Goal: Transaction & Acquisition: Book appointment/travel/reservation

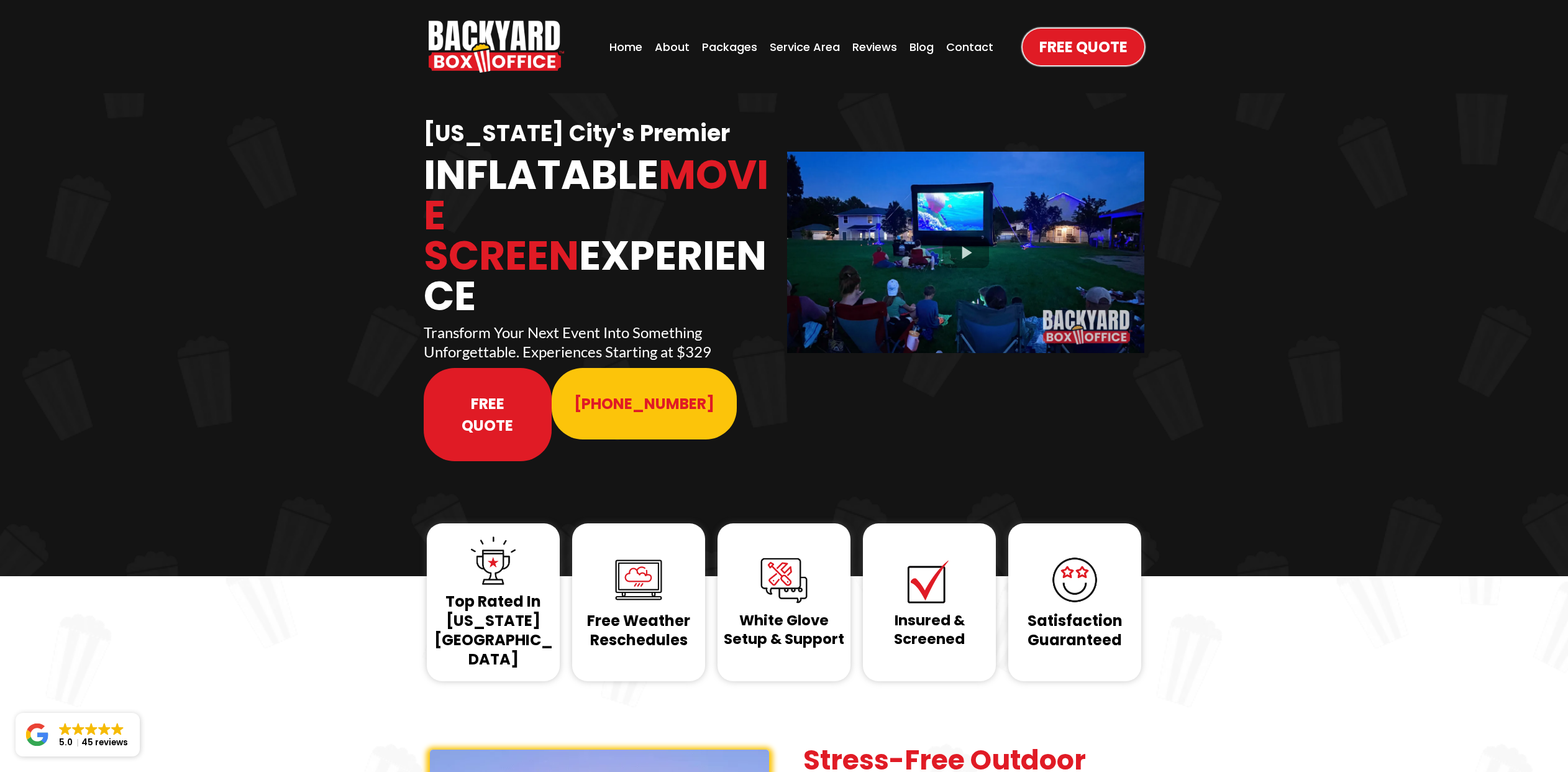
click at [1095, 49] on span "Free Quote" at bounding box center [1083, 47] width 88 height 22
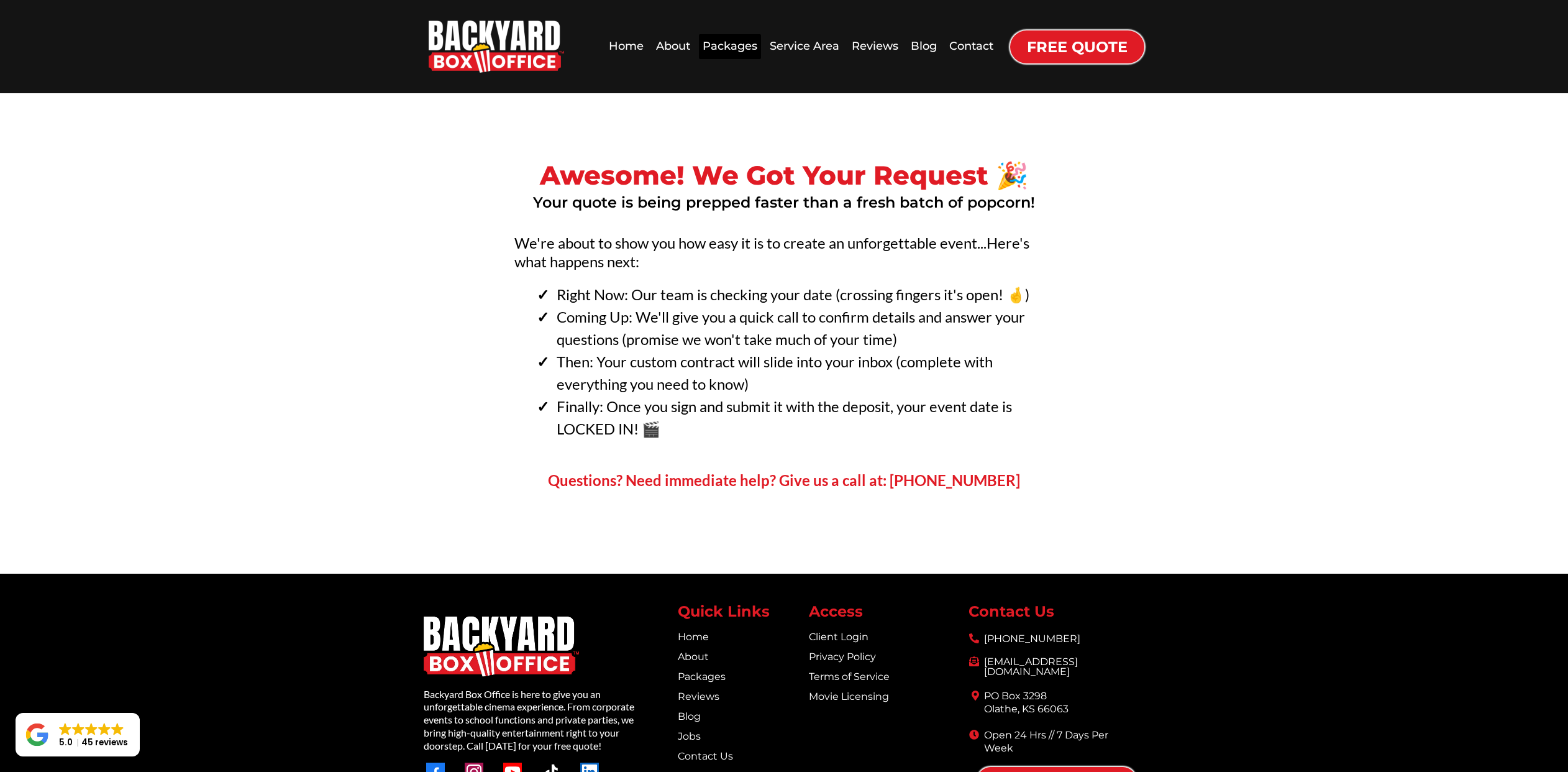
click at [717, 48] on div "Packages" at bounding box center [730, 46] width 62 height 24
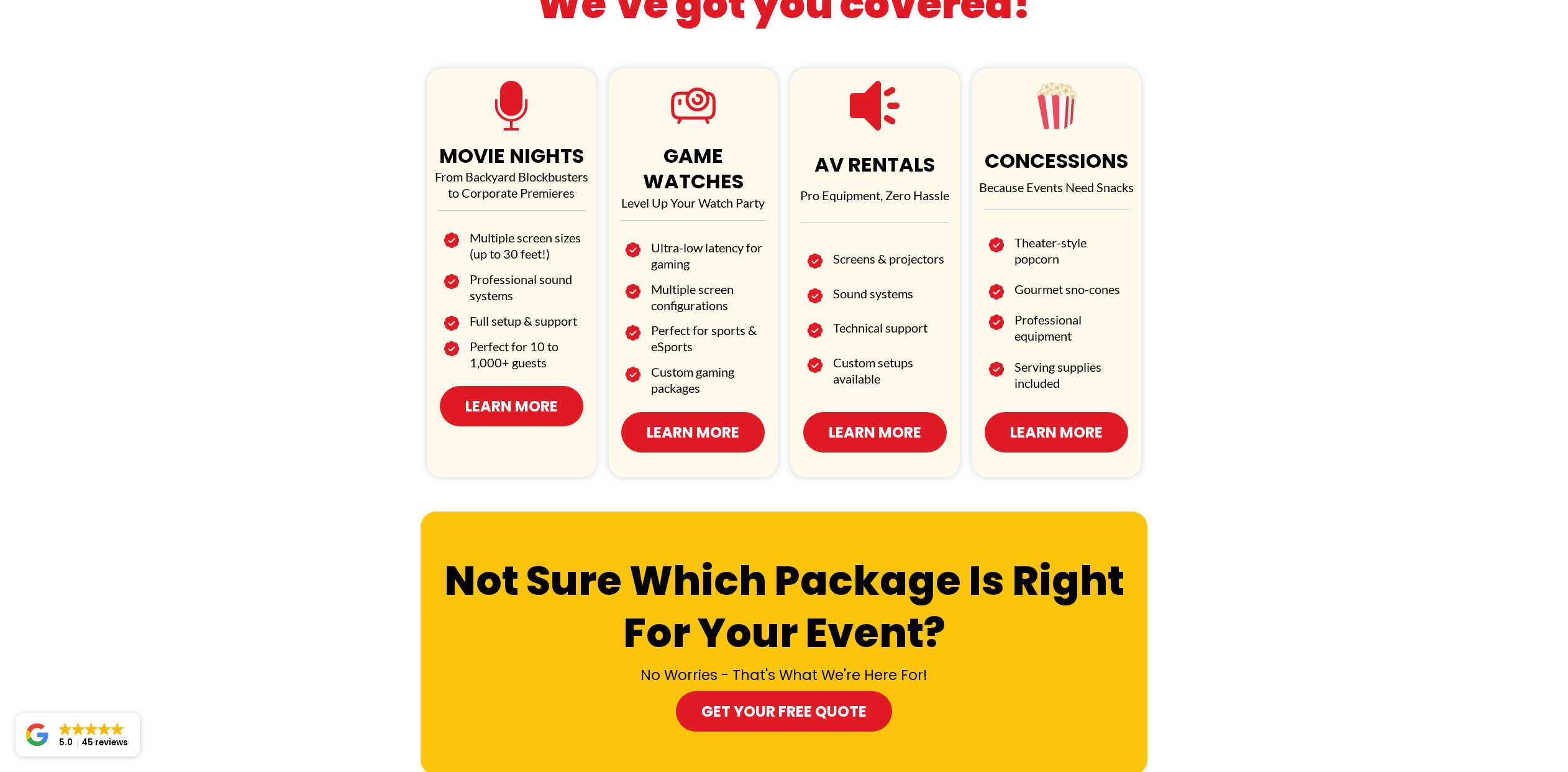
scroll to position [716, 0]
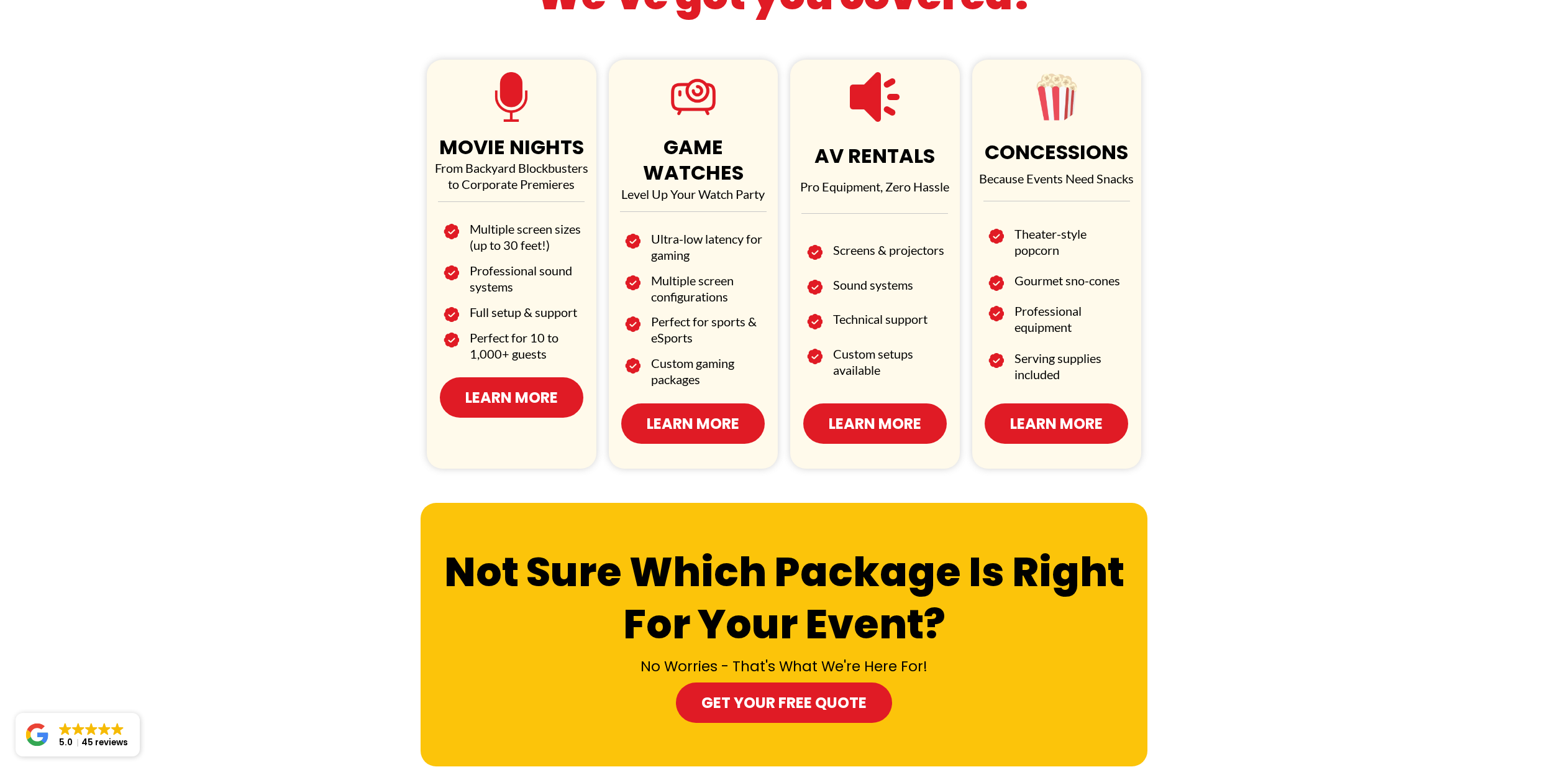
click at [501, 393] on span "Learn More" at bounding box center [511, 397] width 93 height 22
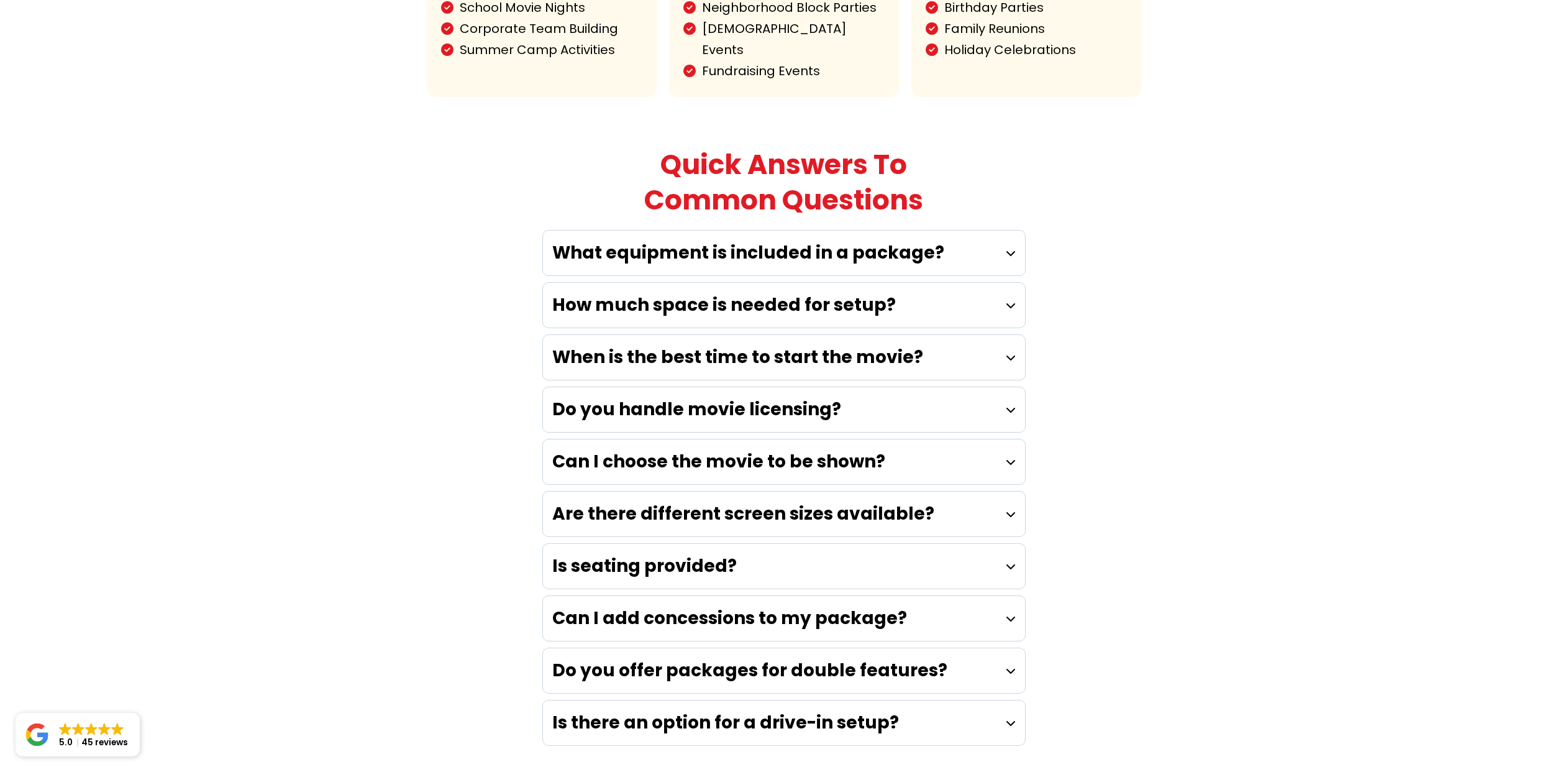
scroll to position [3289, 0]
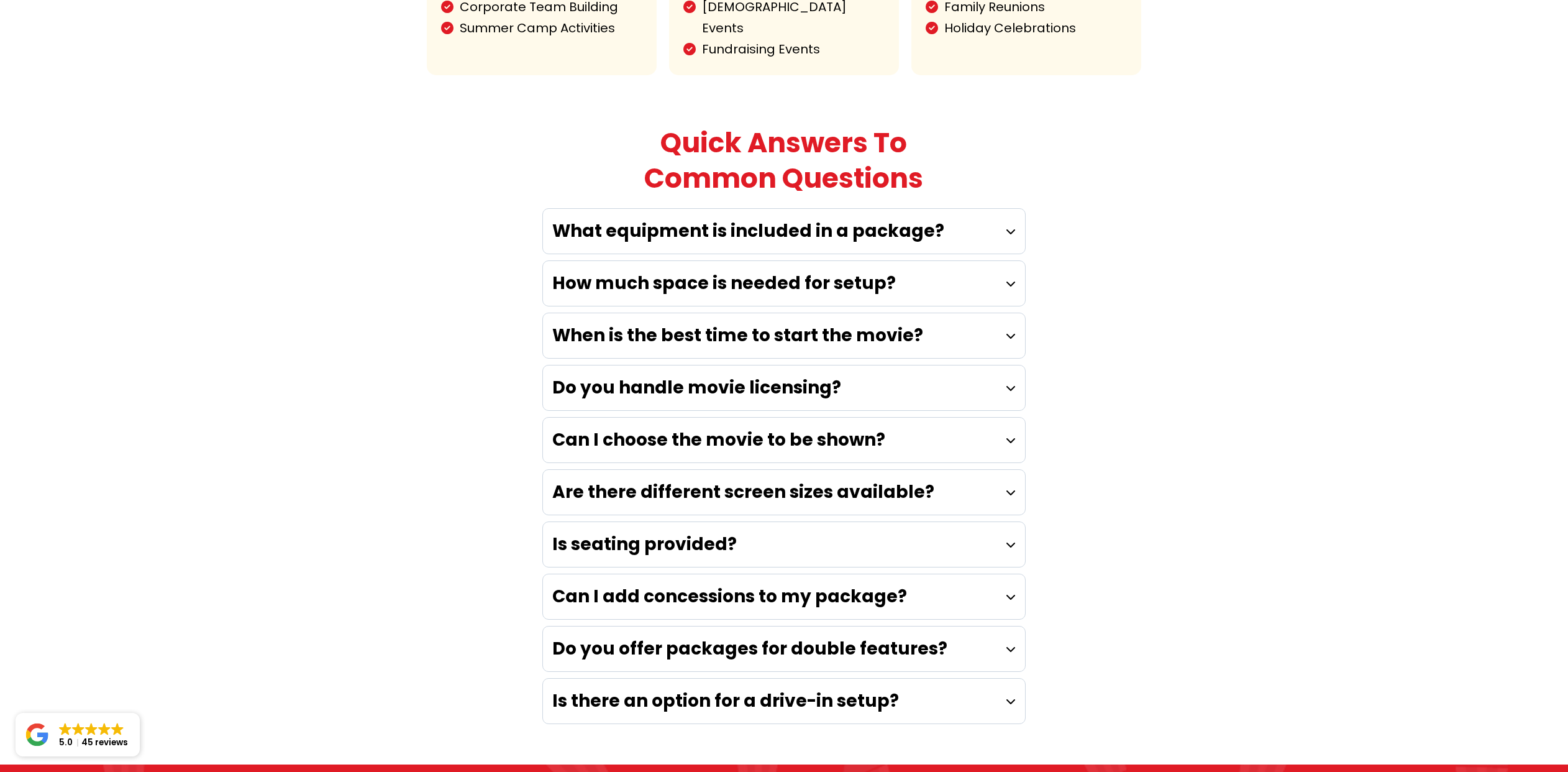
click at [743, 375] on strong "Do you handle movie licensing?" at bounding box center [696, 387] width 289 height 24
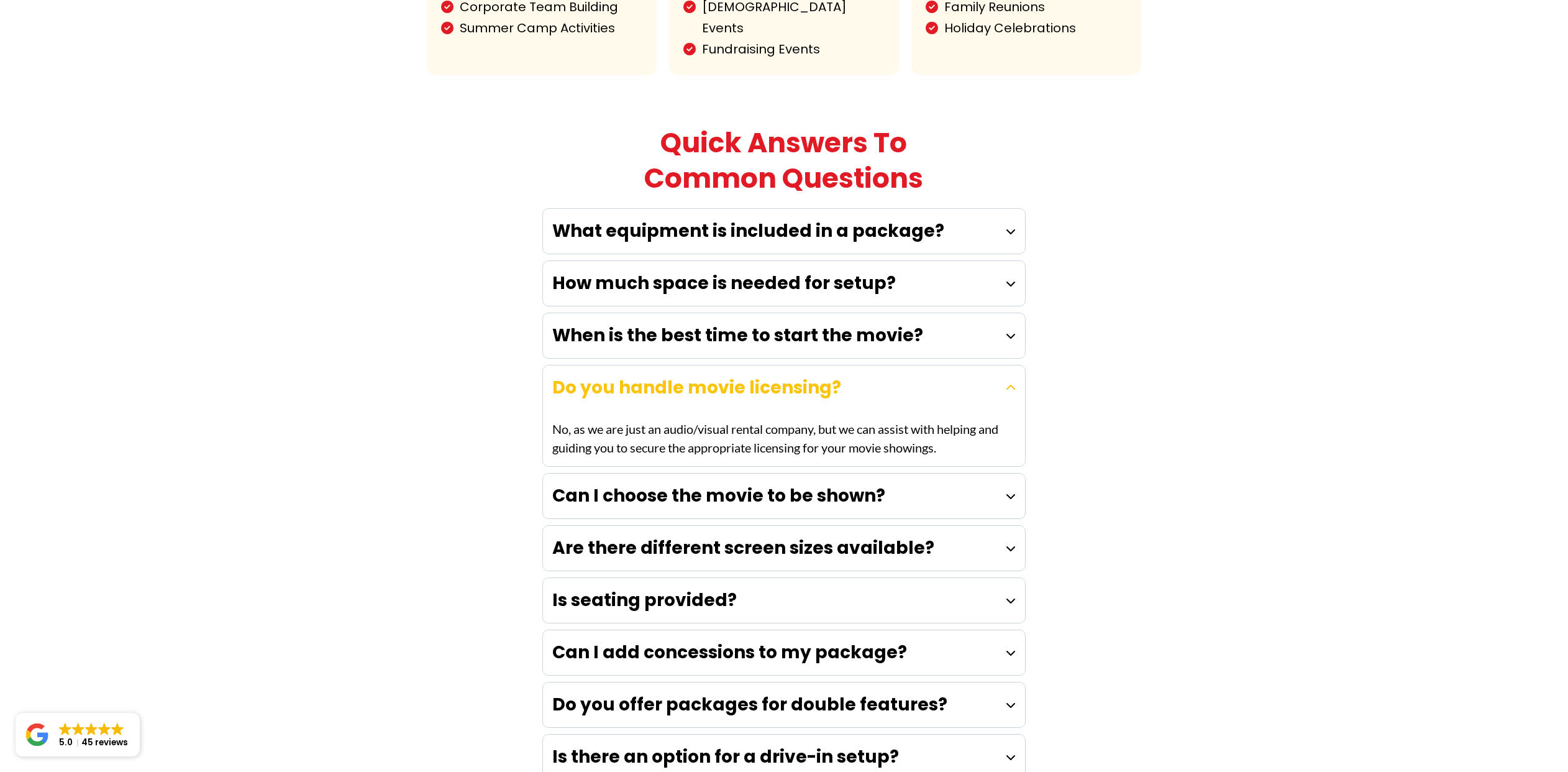
click at [679, 484] on strong "Can I choose the movie to be shown?" at bounding box center [718, 495] width 333 height 24
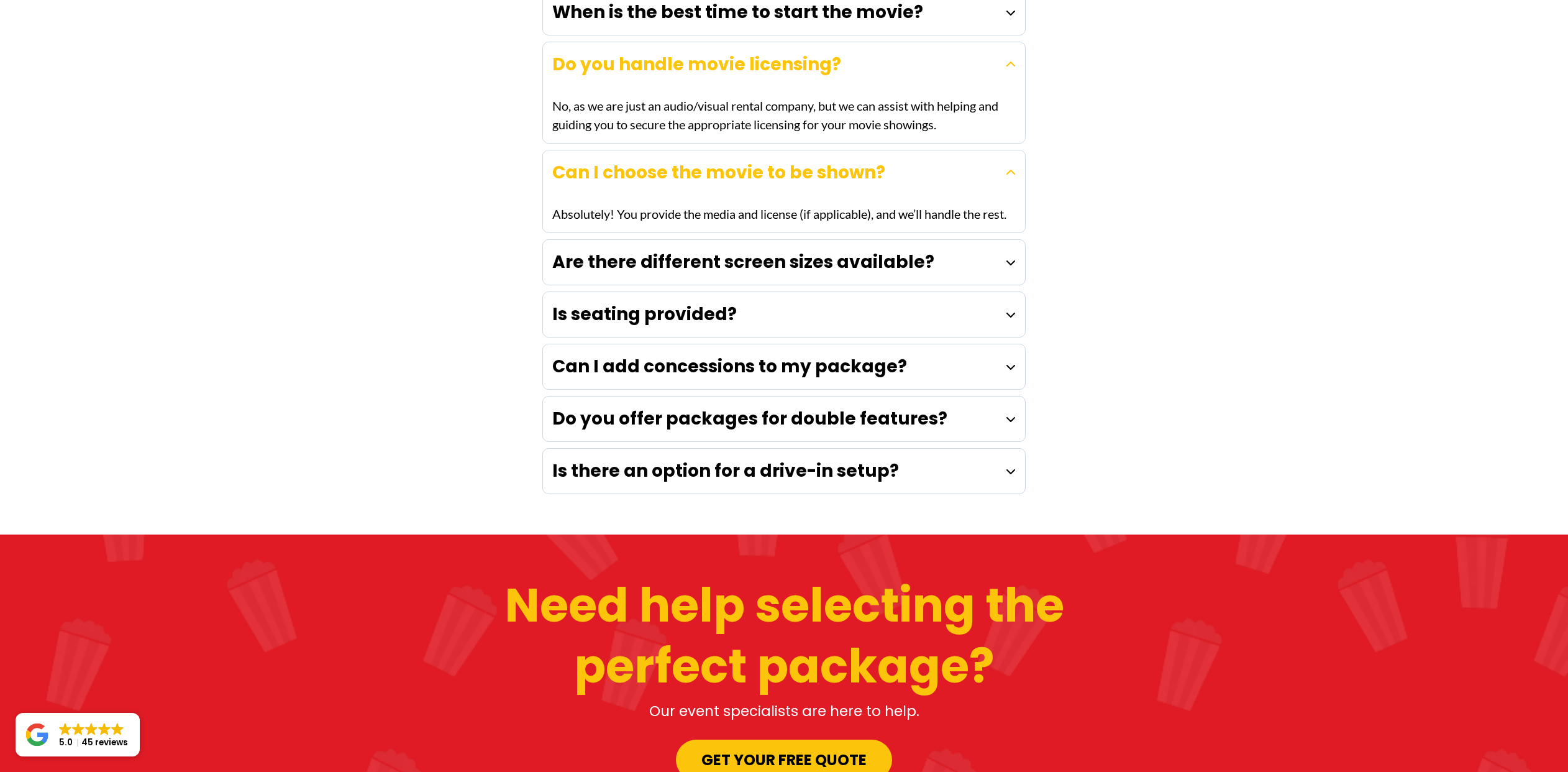
scroll to position [3616, 0]
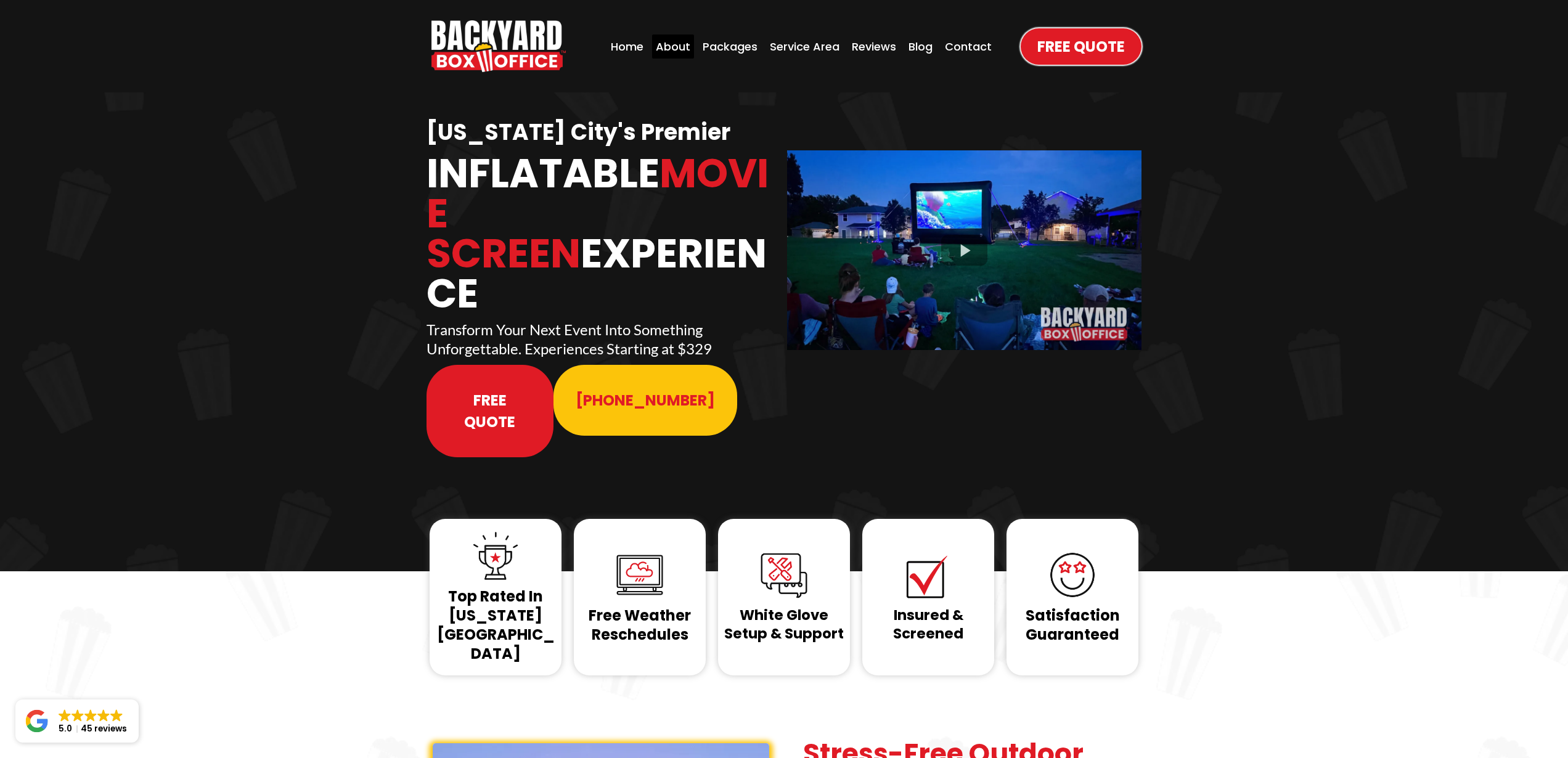
click at [679, 46] on div "About" at bounding box center [673, 46] width 42 height 24
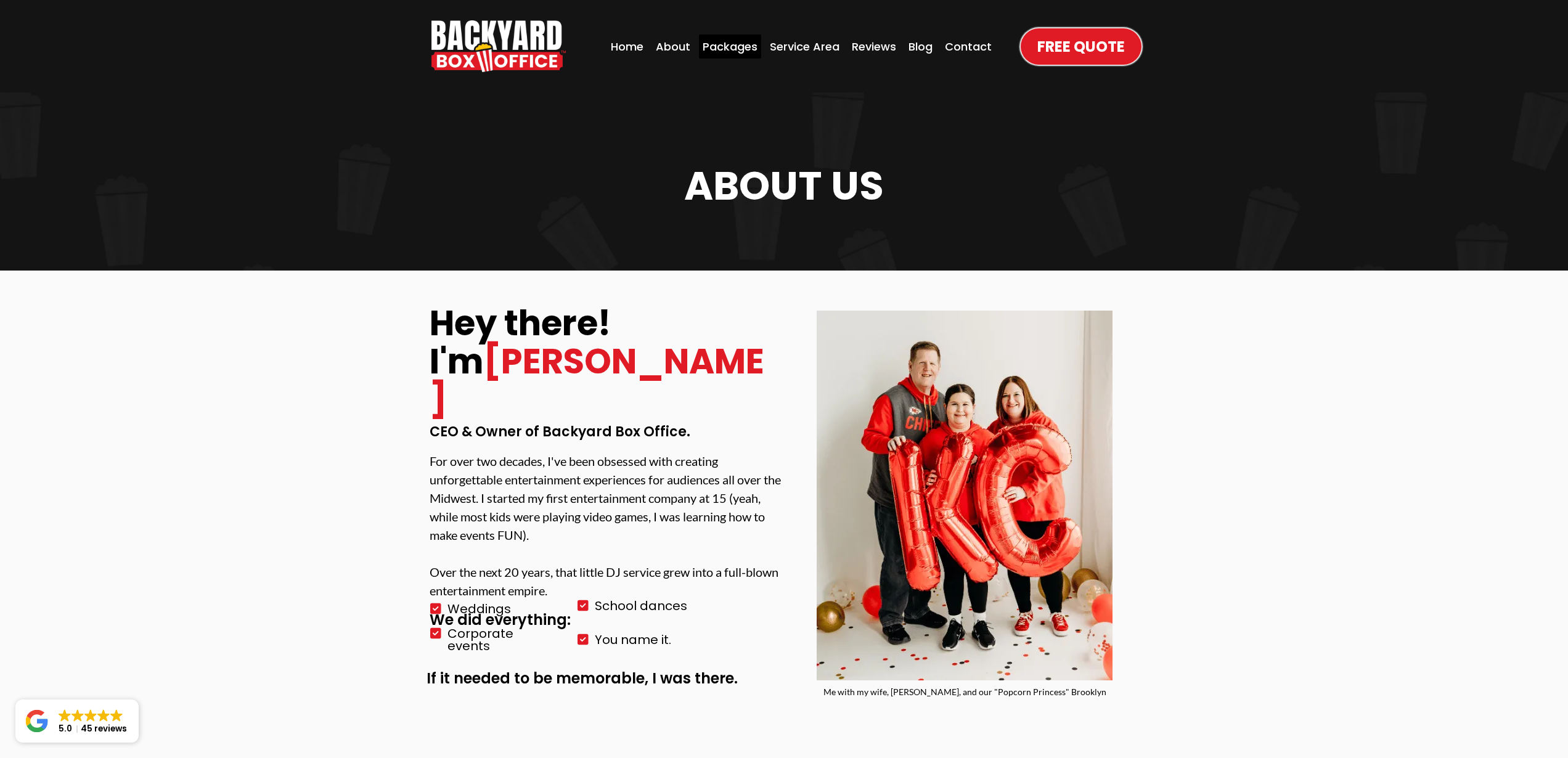
click at [736, 48] on div "Packages" at bounding box center [730, 46] width 62 height 24
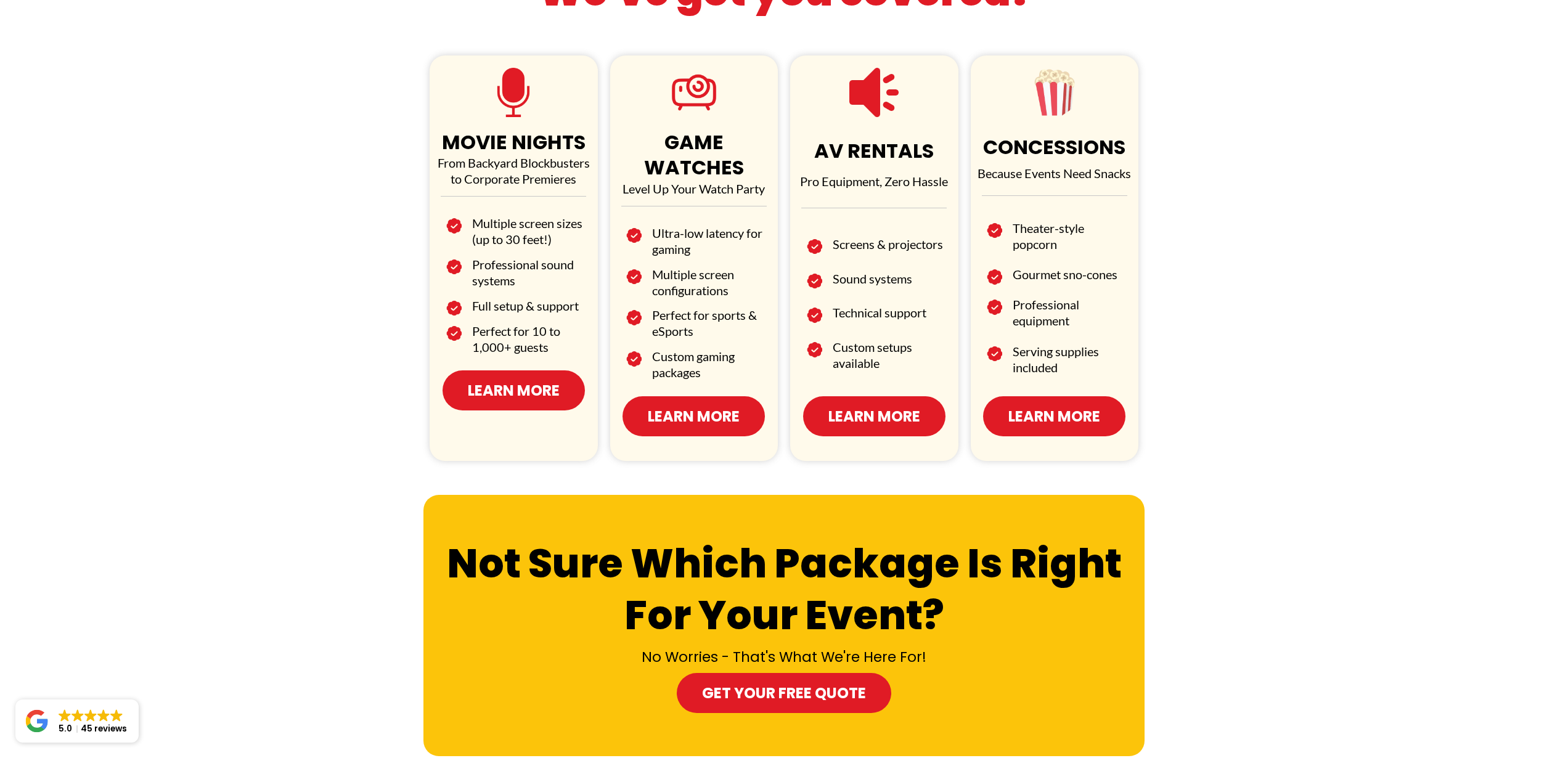
scroll to position [752, 0]
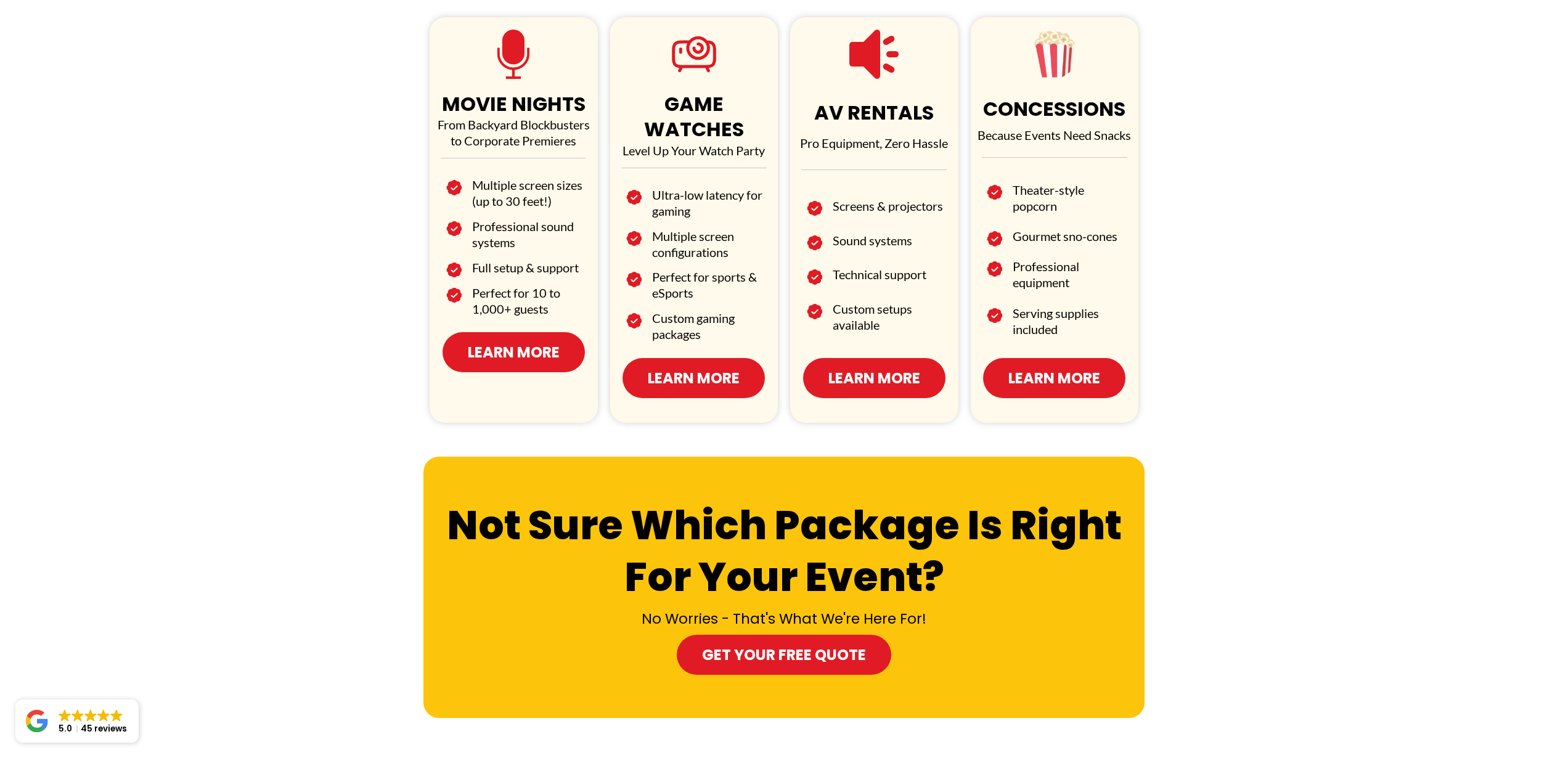
click at [1059, 367] on span "Learn More" at bounding box center [1054, 378] width 92 height 22
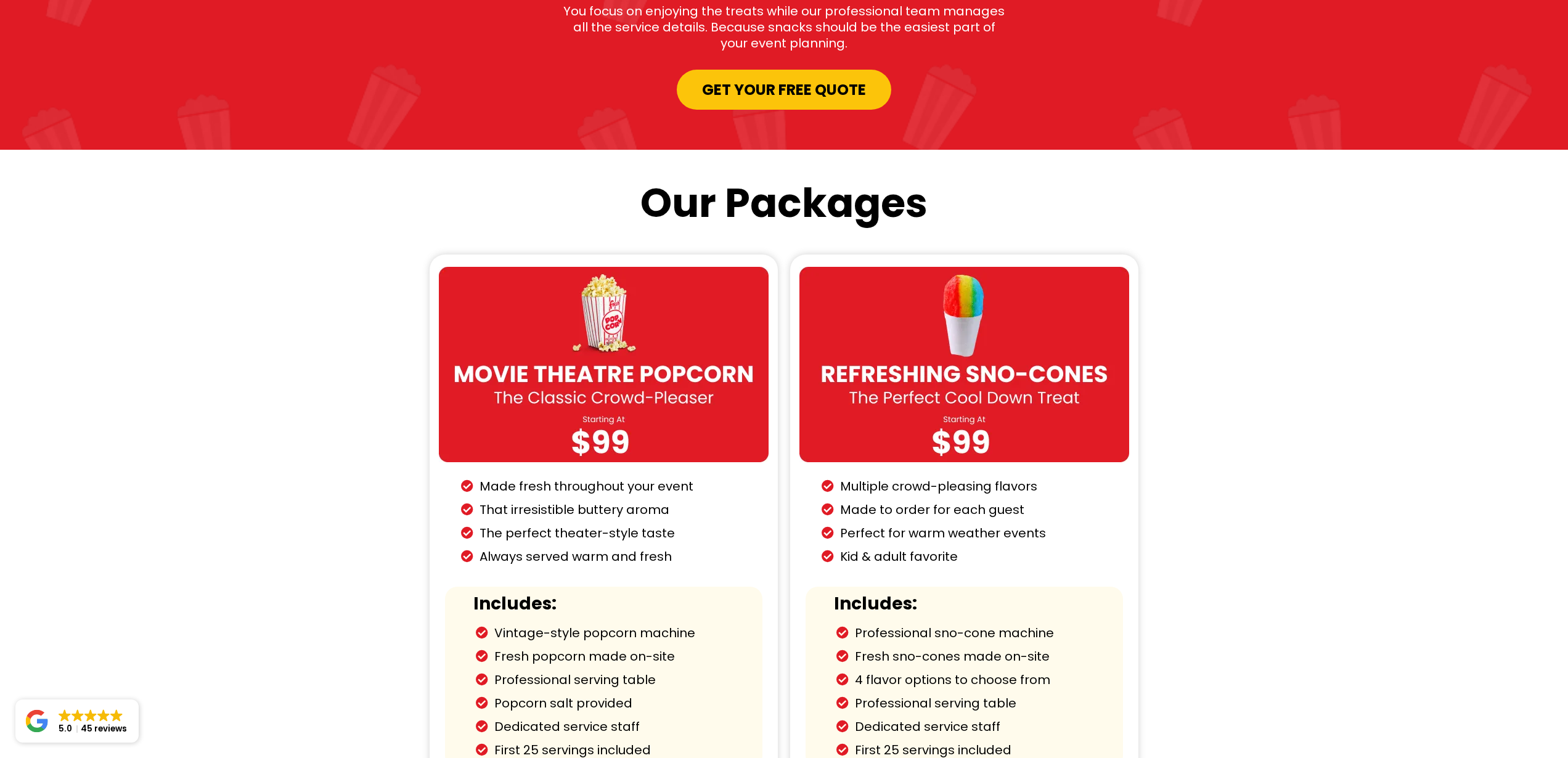
scroll to position [1172, 0]
